Goal: Information Seeking & Learning: Learn about a topic

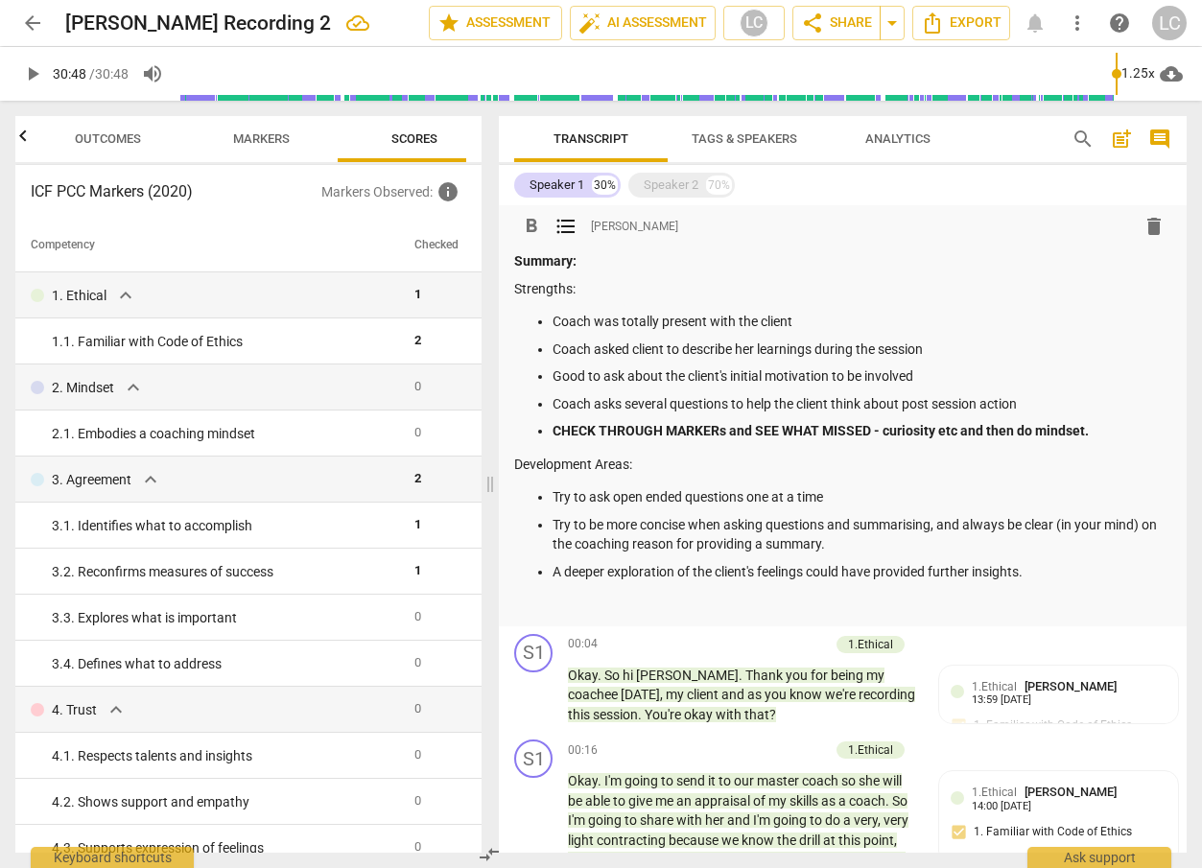
scroll to position [557, 0]
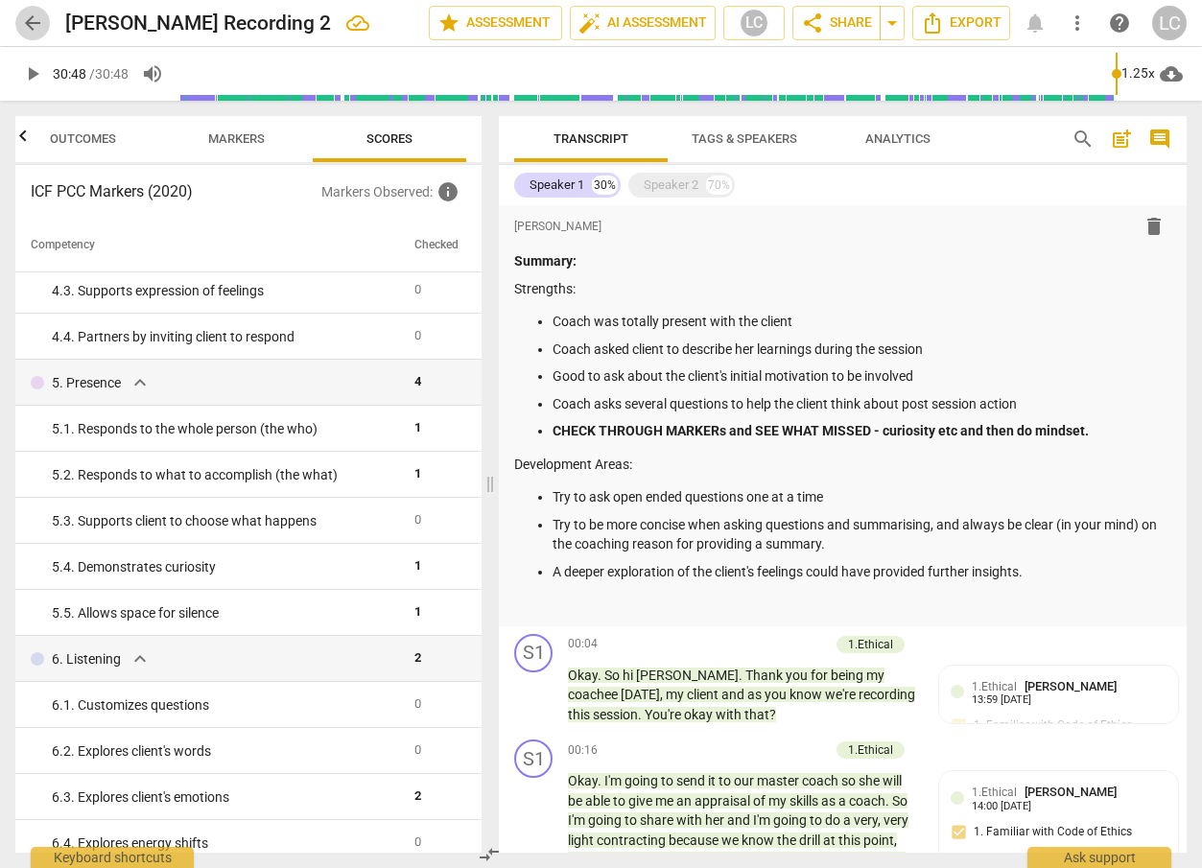
click at [32, 20] on span "arrow_back" at bounding box center [32, 23] width 23 height 23
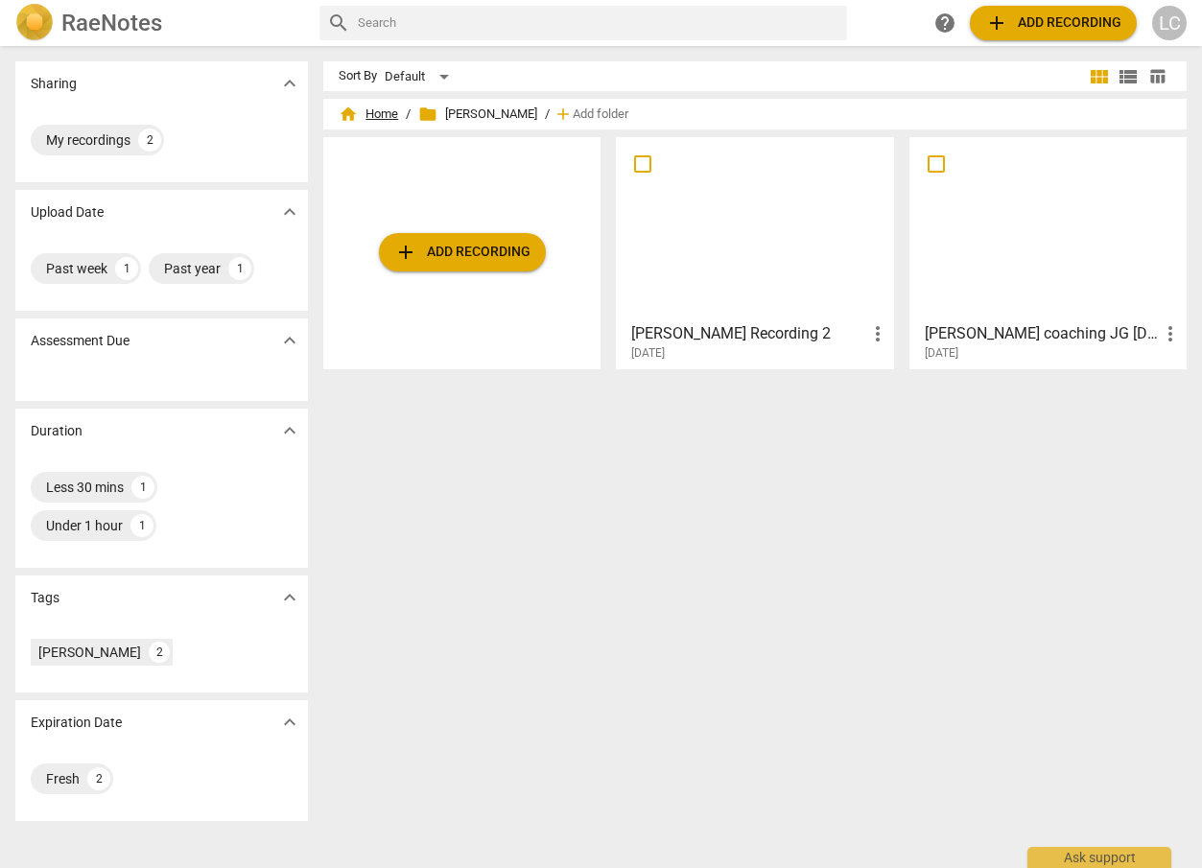
click at [381, 107] on span "home Home" at bounding box center [368, 114] width 59 height 19
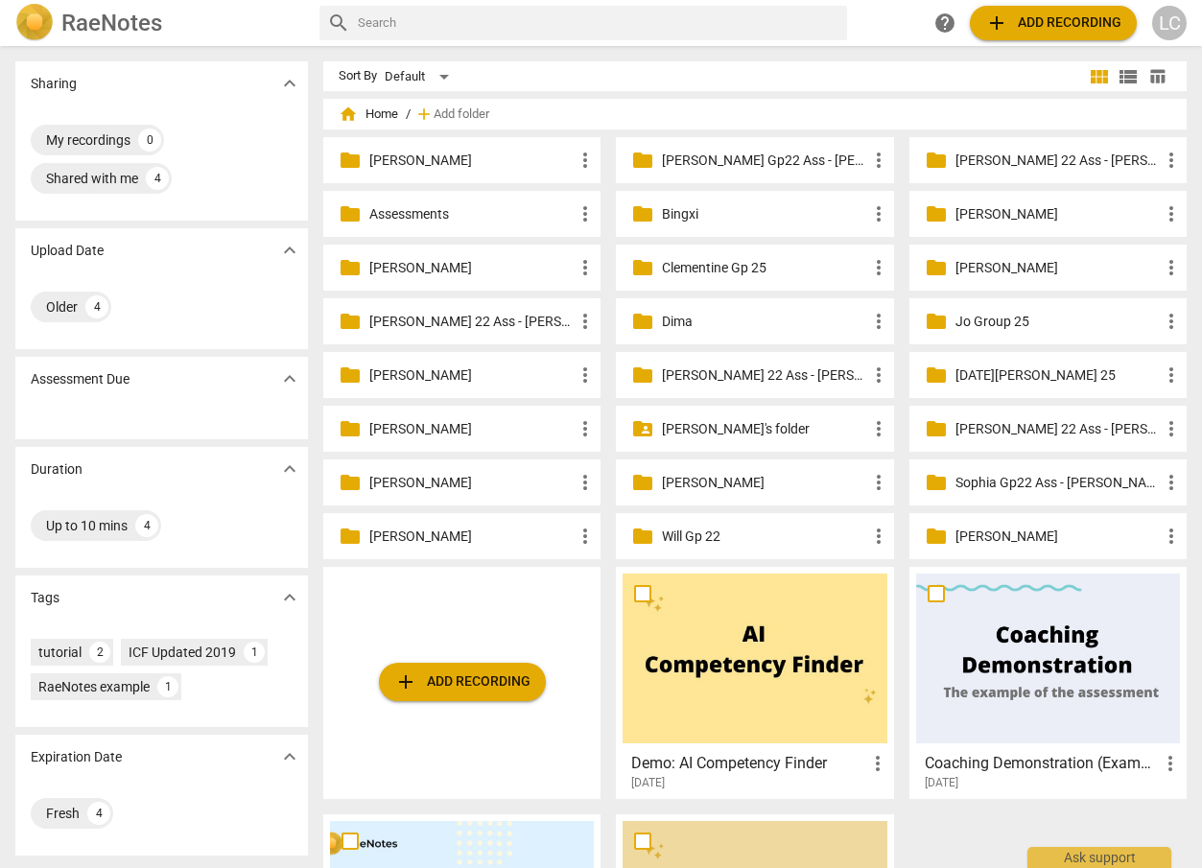
click at [763, 434] on p "[PERSON_NAME]'s folder" at bounding box center [764, 429] width 204 height 20
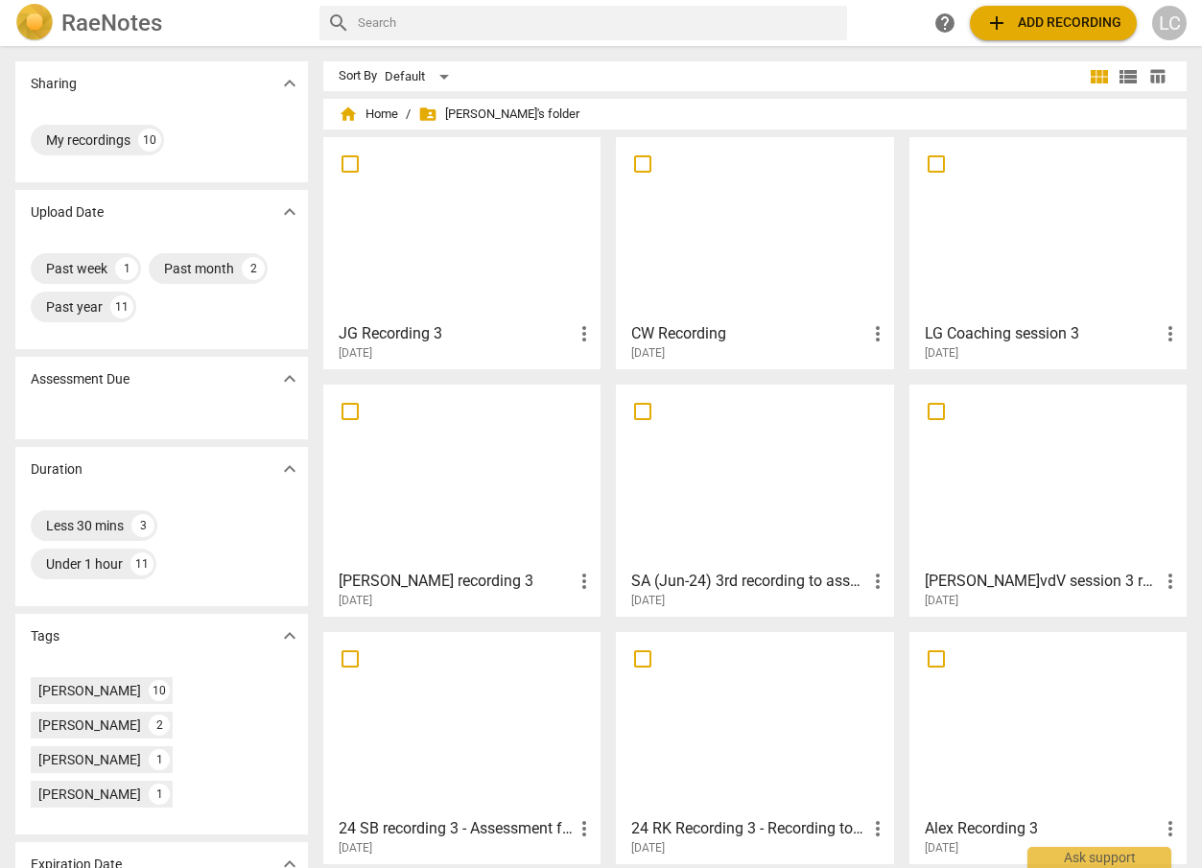
click at [1000, 285] on div at bounding box center [1048, 229] width 264 height 170
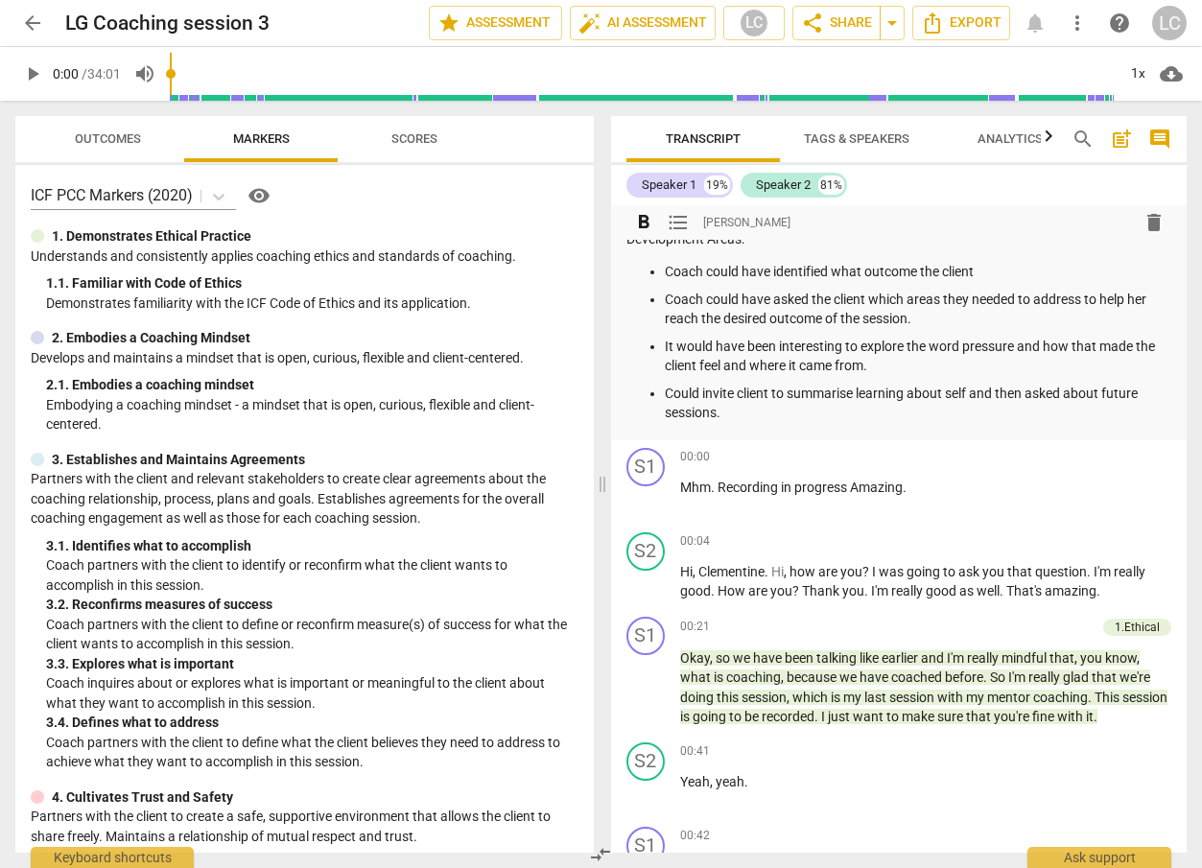
scroll to position [281, 0]
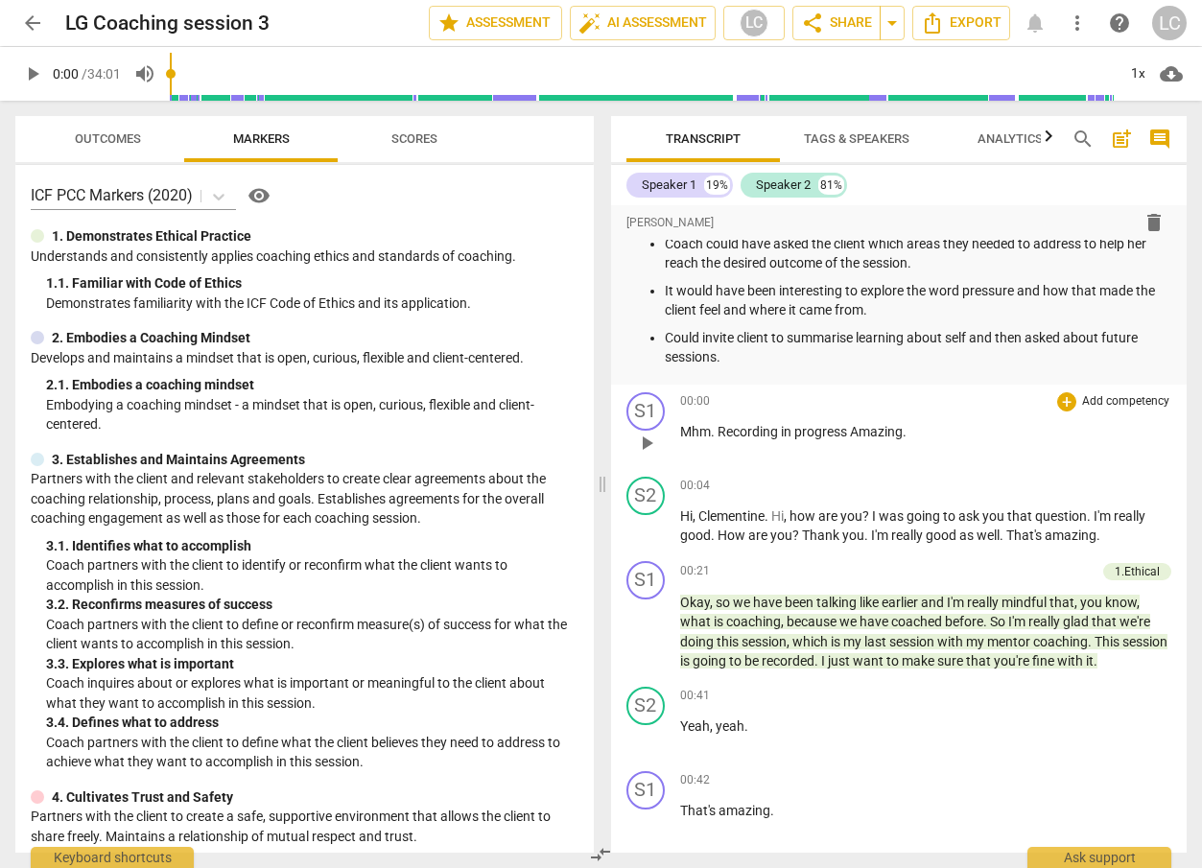
click at [652, 439] on span "play_arrow" at bounding box center [646, 443] width 23 height 23
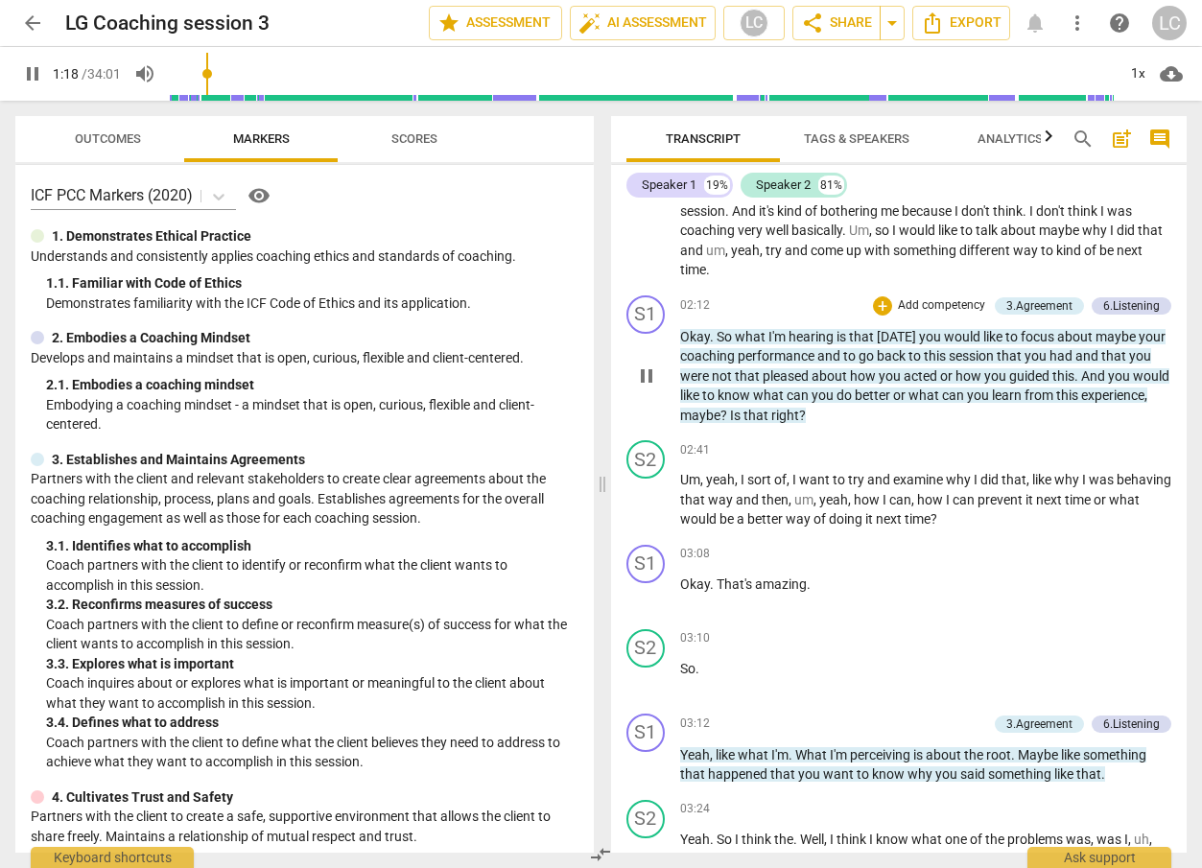
scroll to position [1393, 0]
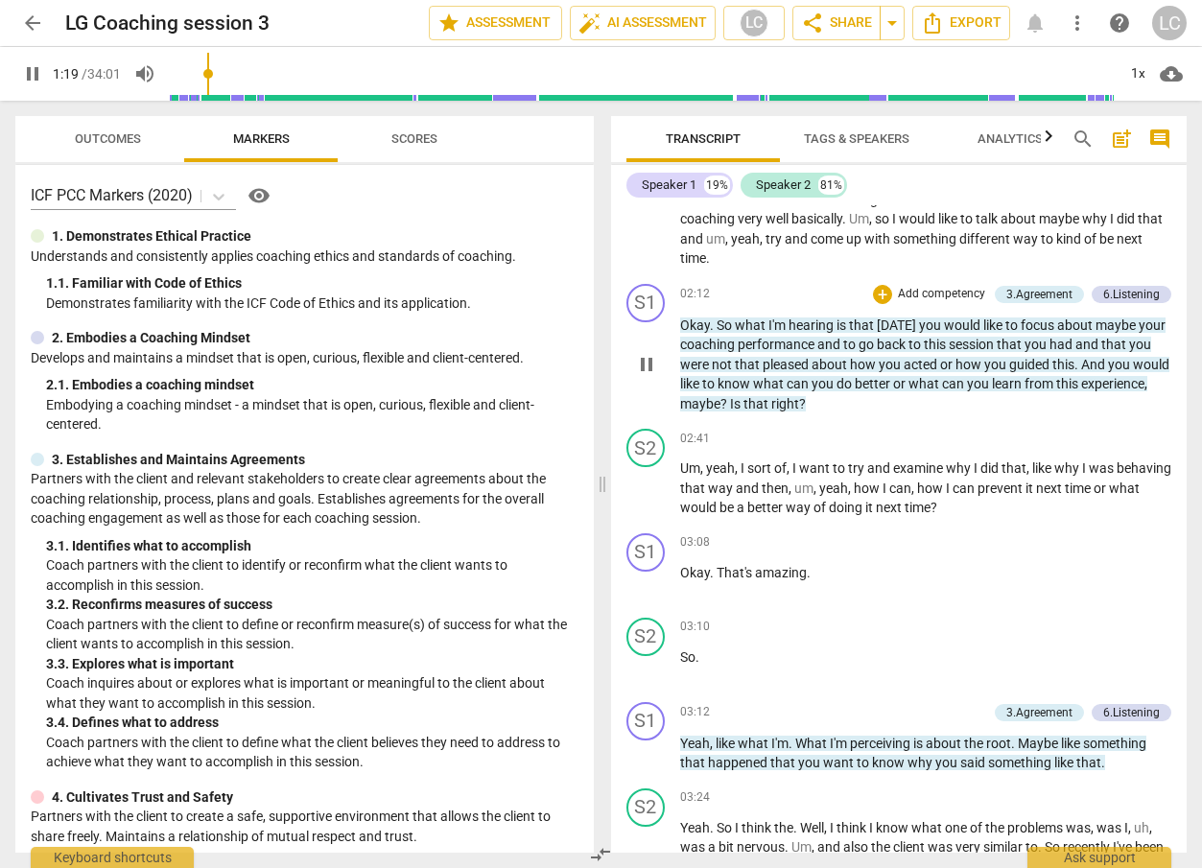
click at [787, 390] on span "what" at bounding box center [770, 383] width 34 height 15
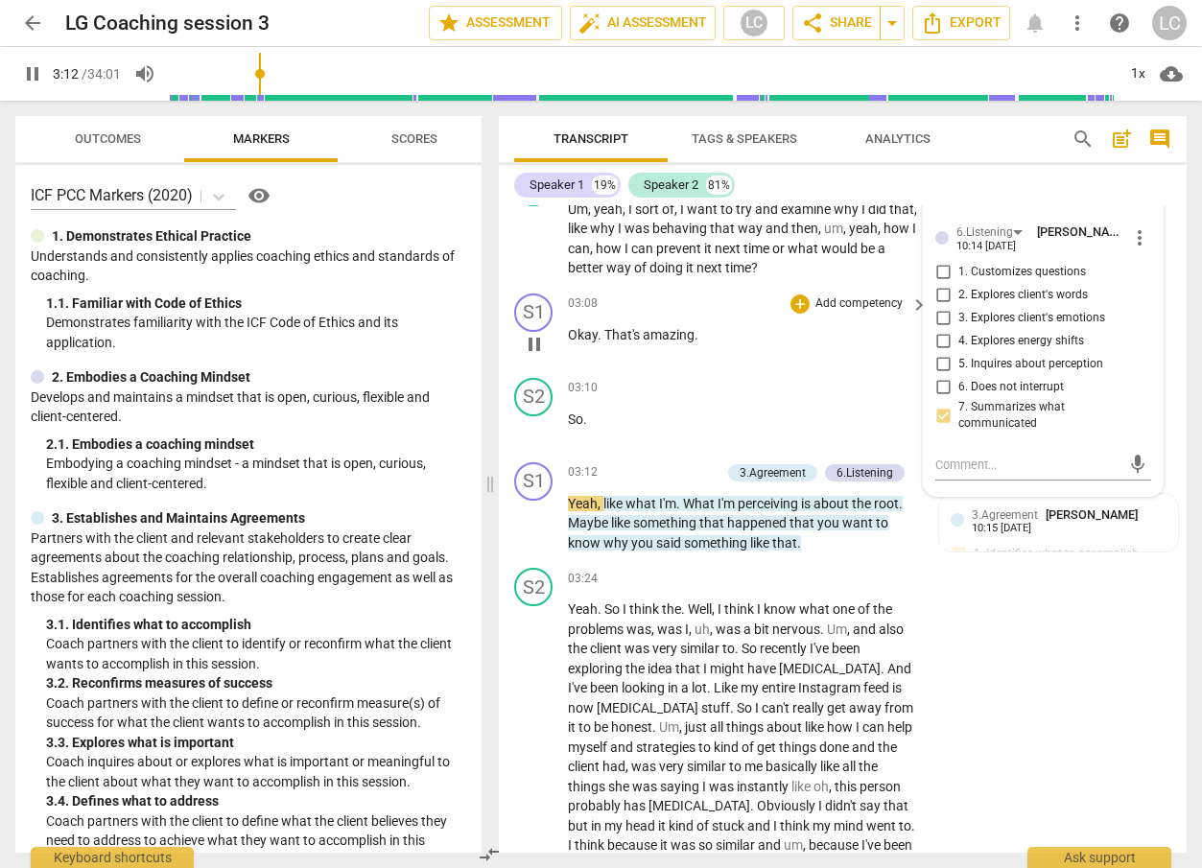
scroll to position [1797, 0]
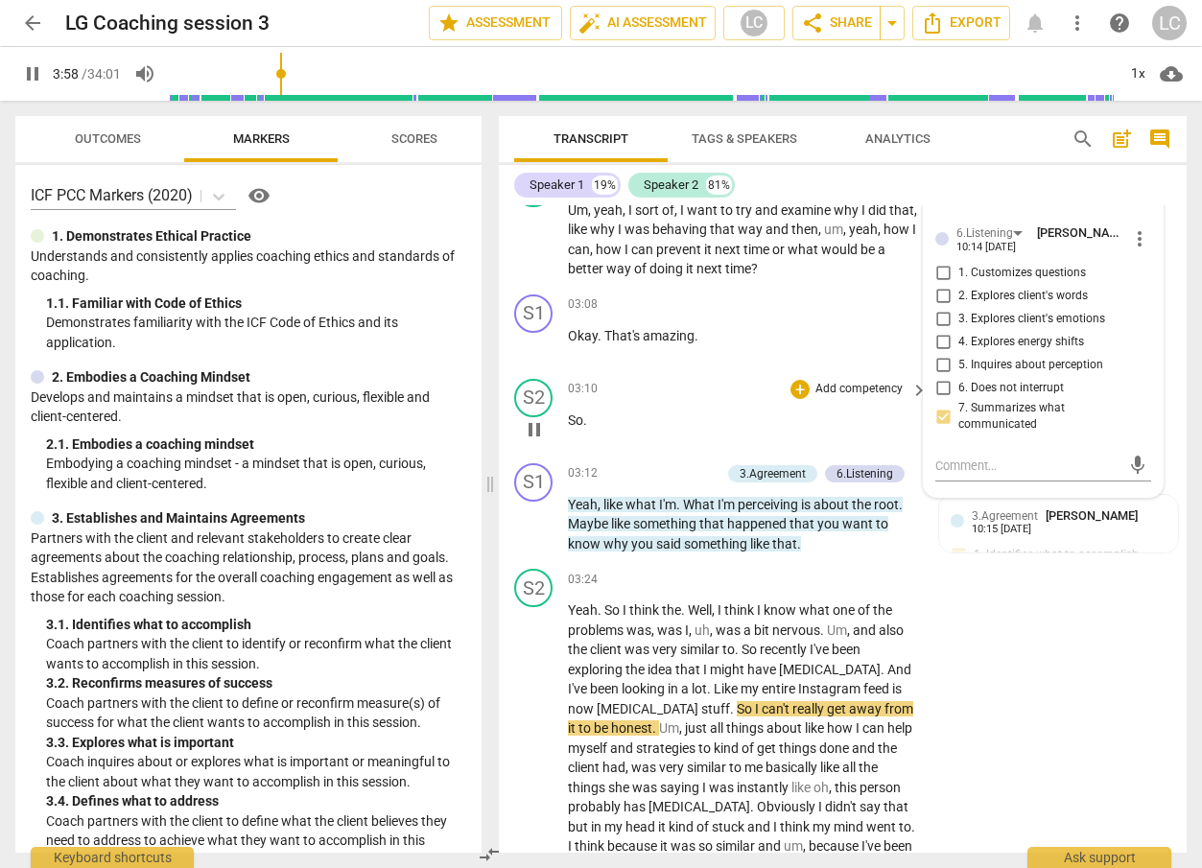
click at [542, 441] on span "pause" at bounding box center [534, 429] width 23 height 23
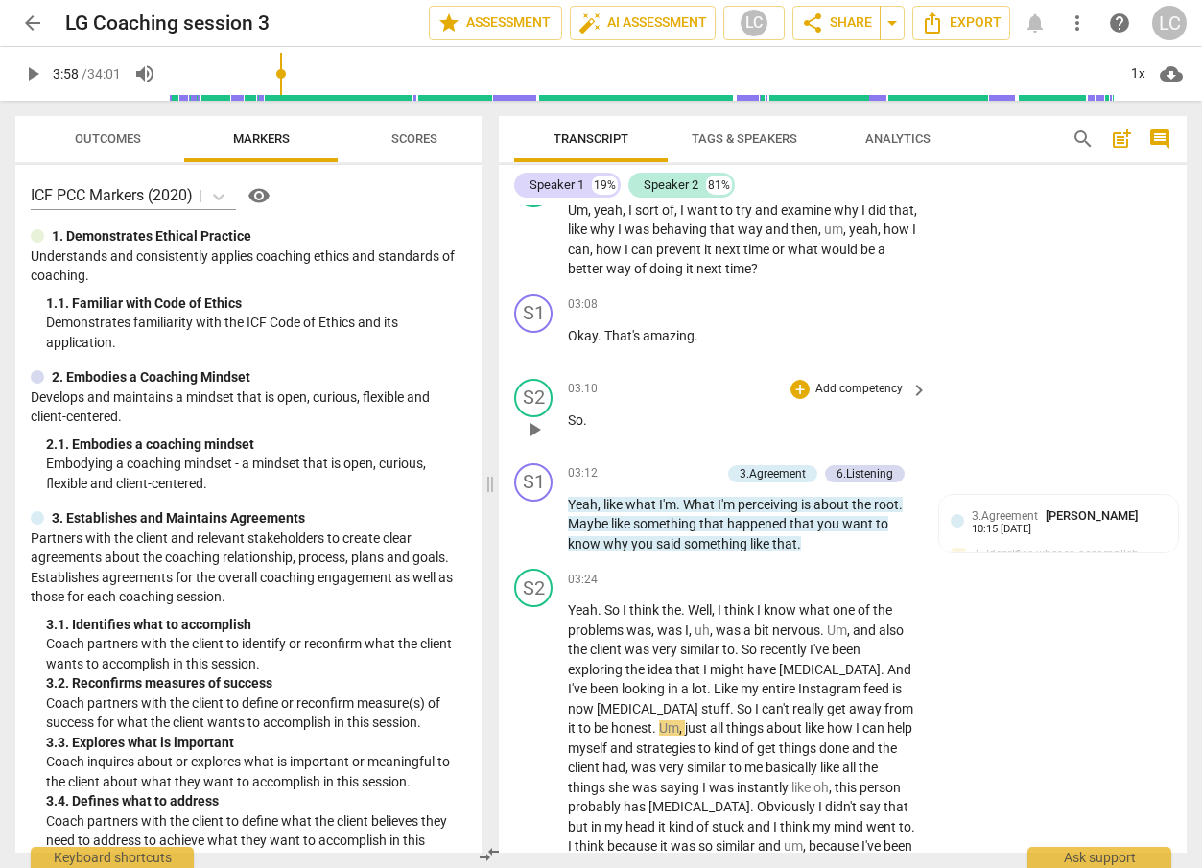
type input "239"
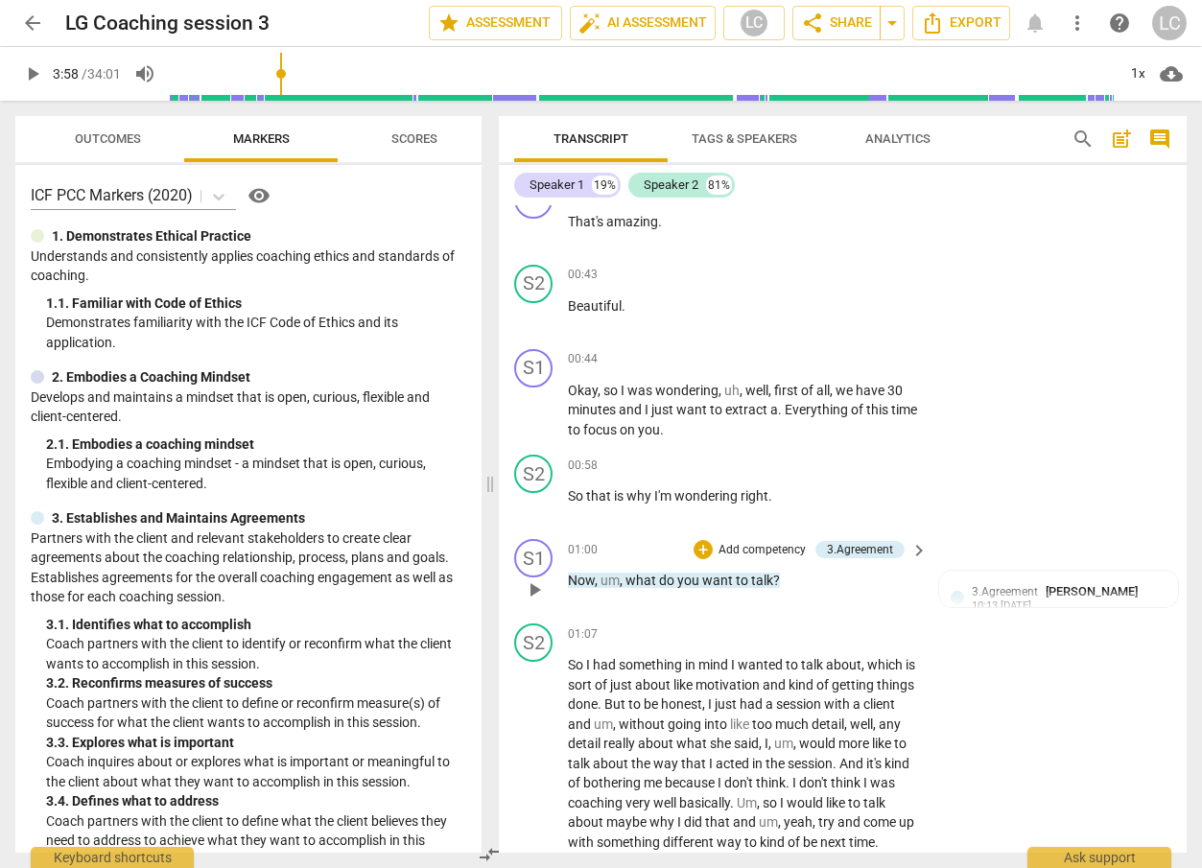
scroll to position [0, 0]
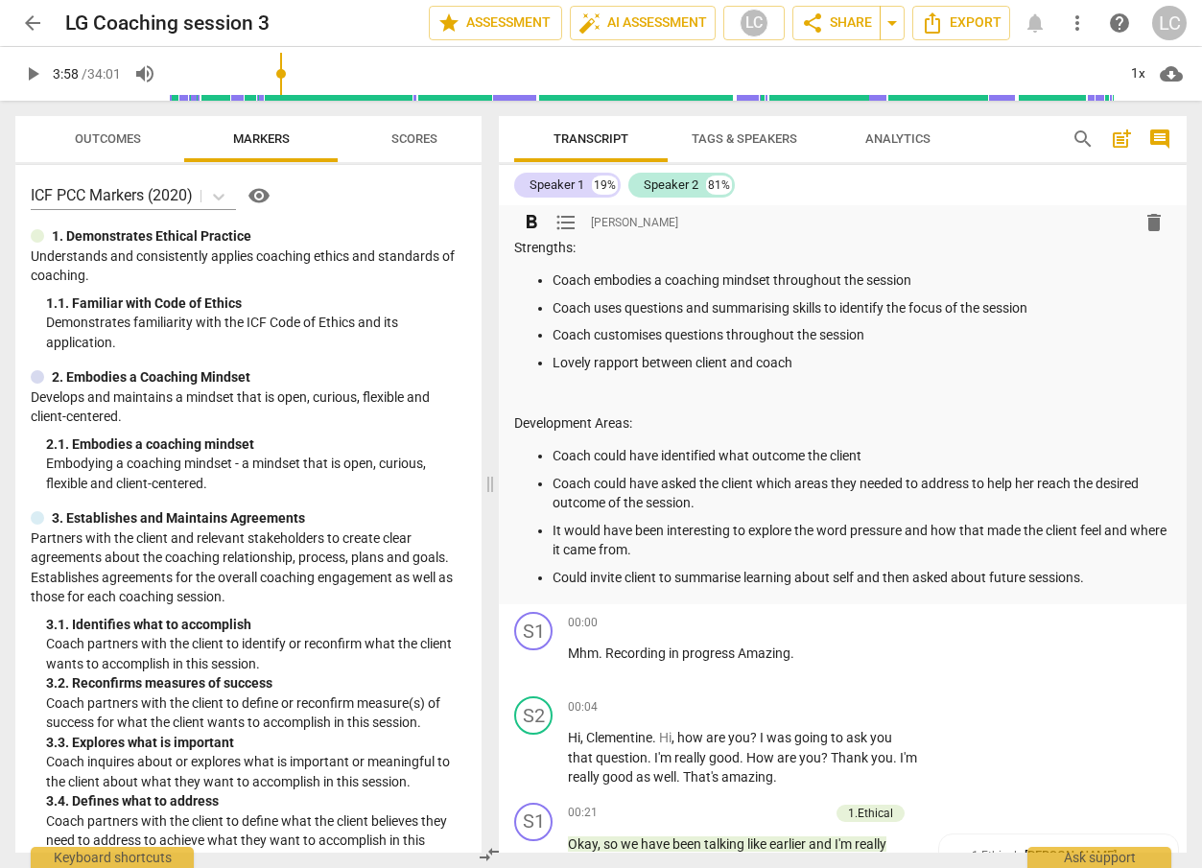
click at [879, 457] on p "Coach could have identified what outcome the client" at bounding box center [862, 456] width 619 height 20
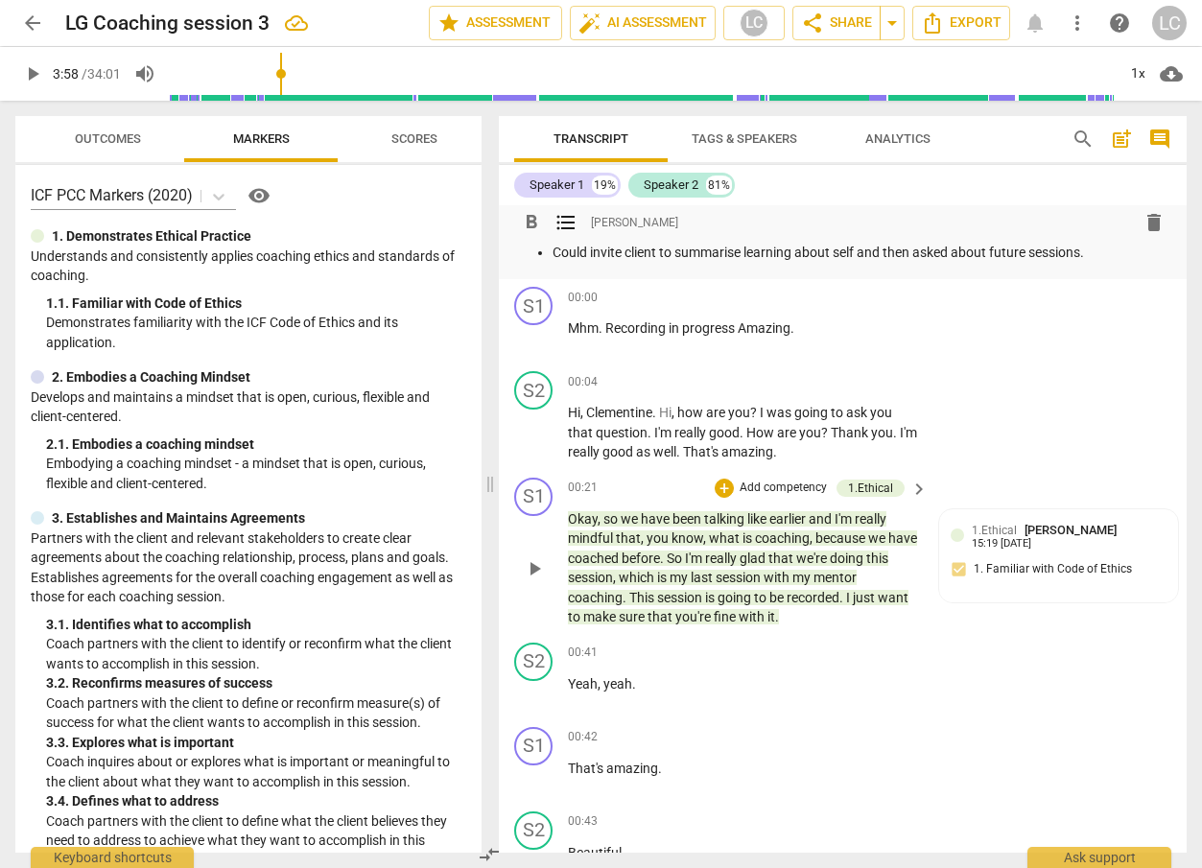
scroll to position [455, 0]
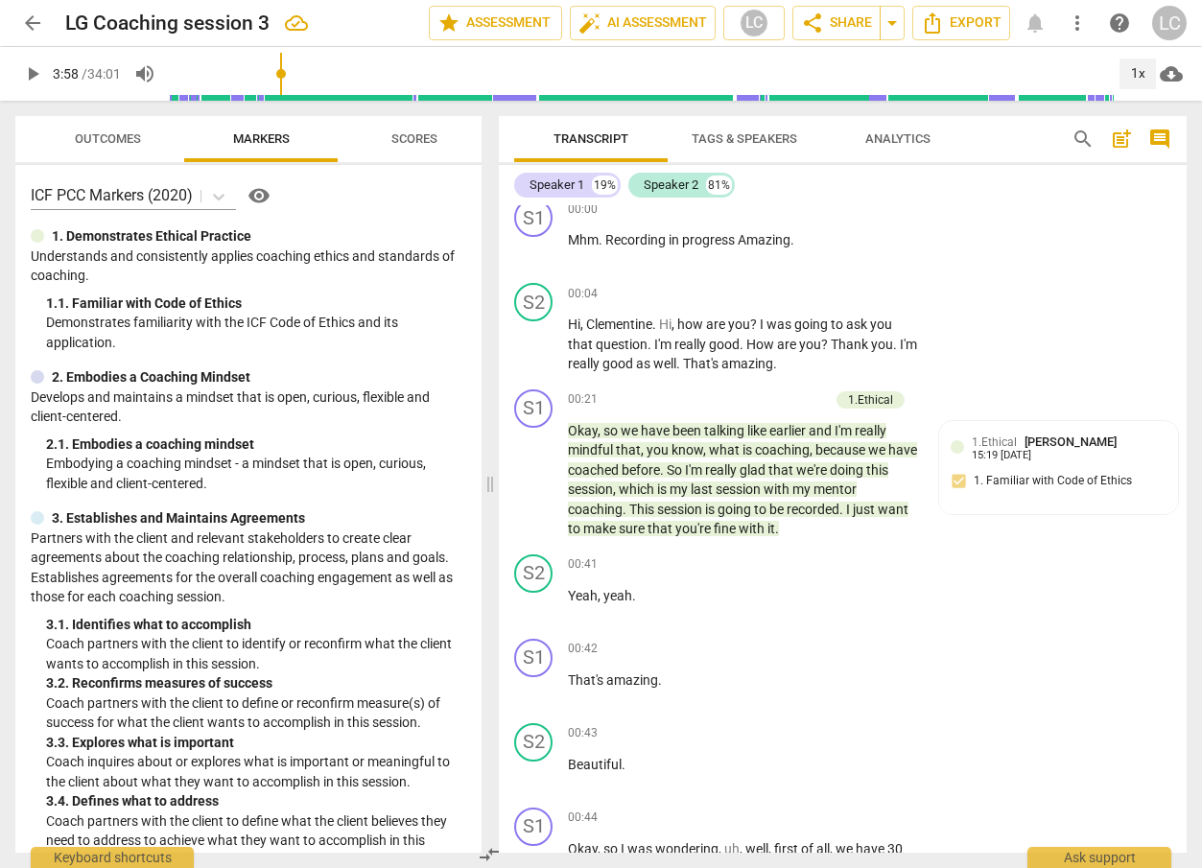
type input "239"
